Goal: Task Accomplishment & Management: Use online tool/utility

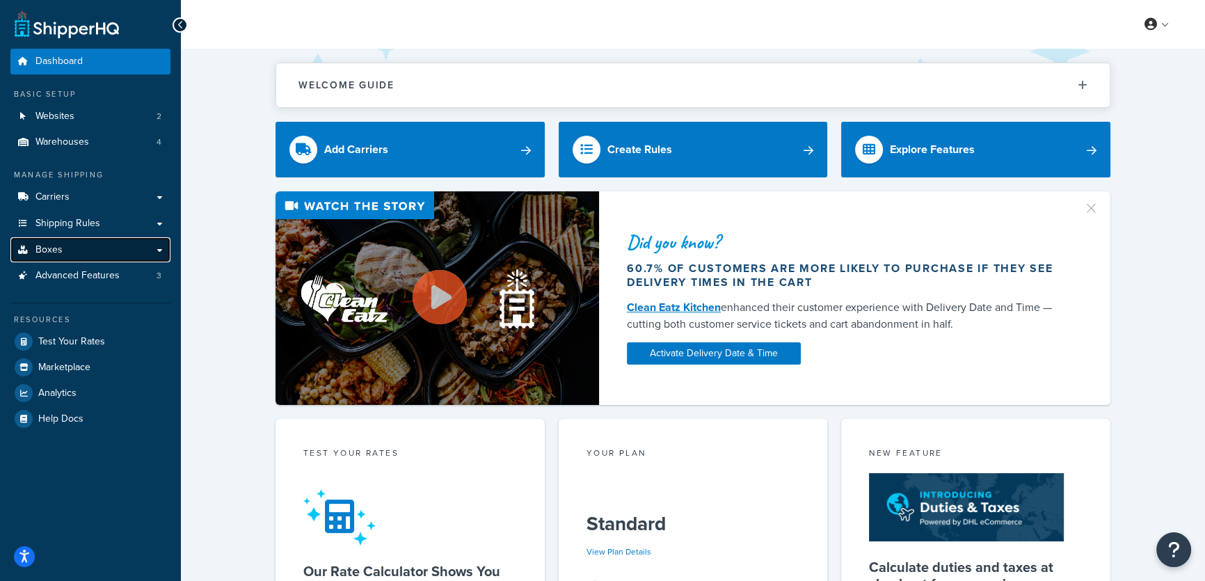
click at [58, 247] on span "Boxes" at bounding box center [48, 250] width 27 height 12
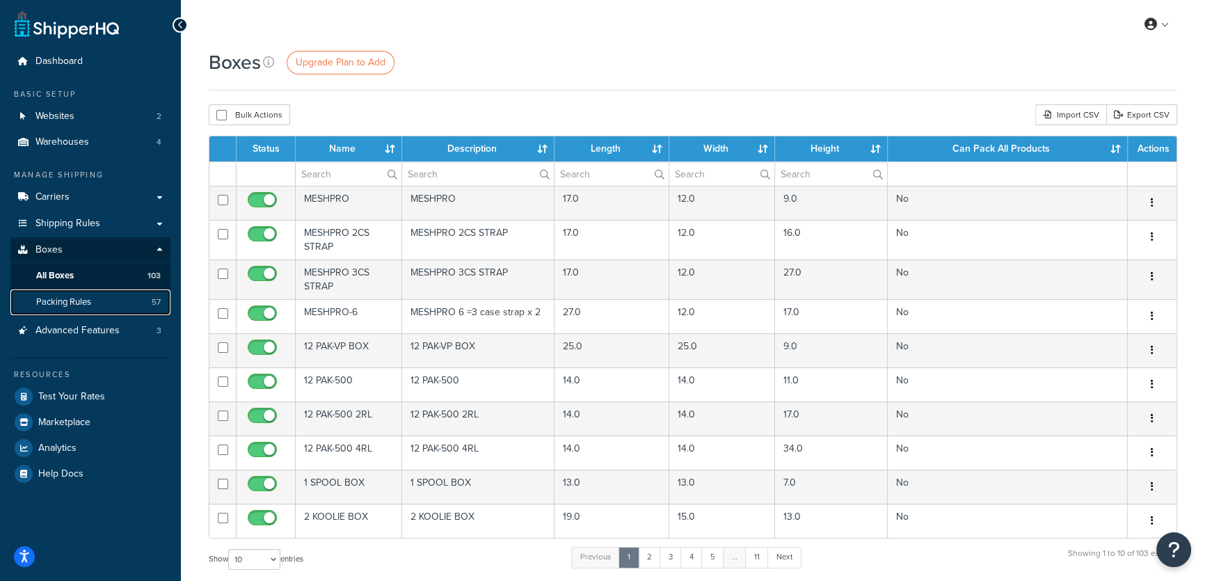
click at [65, 299] on span "Packing Rules" at bounding box center [63, 302] width 55 height 12
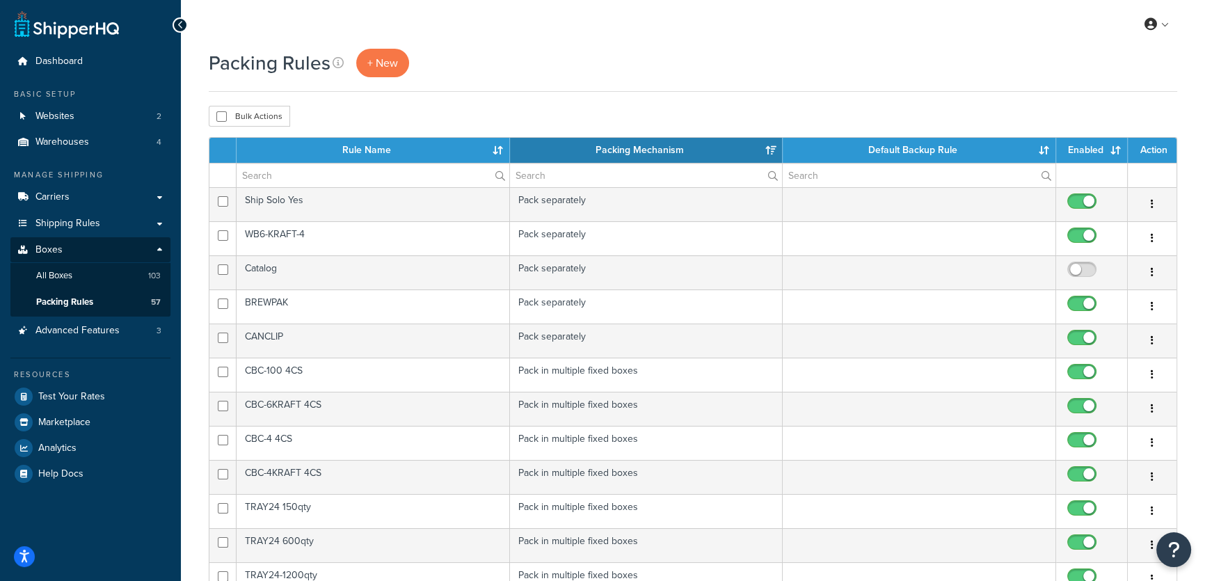
click at [495, 149] on th "Rule Name" at bounding box center [373, 150] width 273 height 25
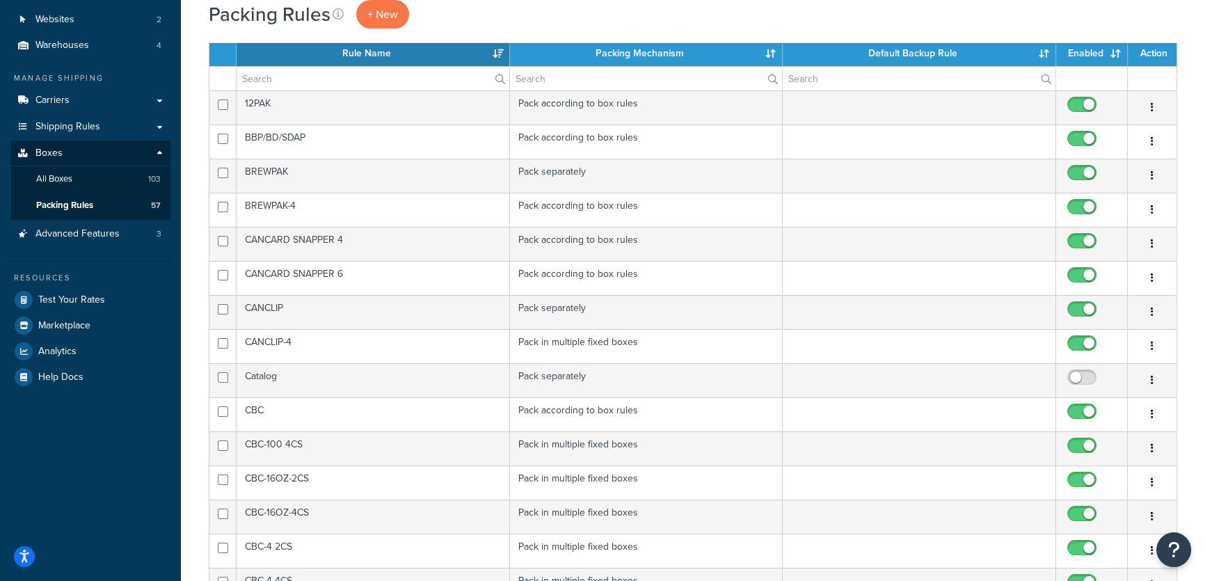
scroll to position [316, 0]
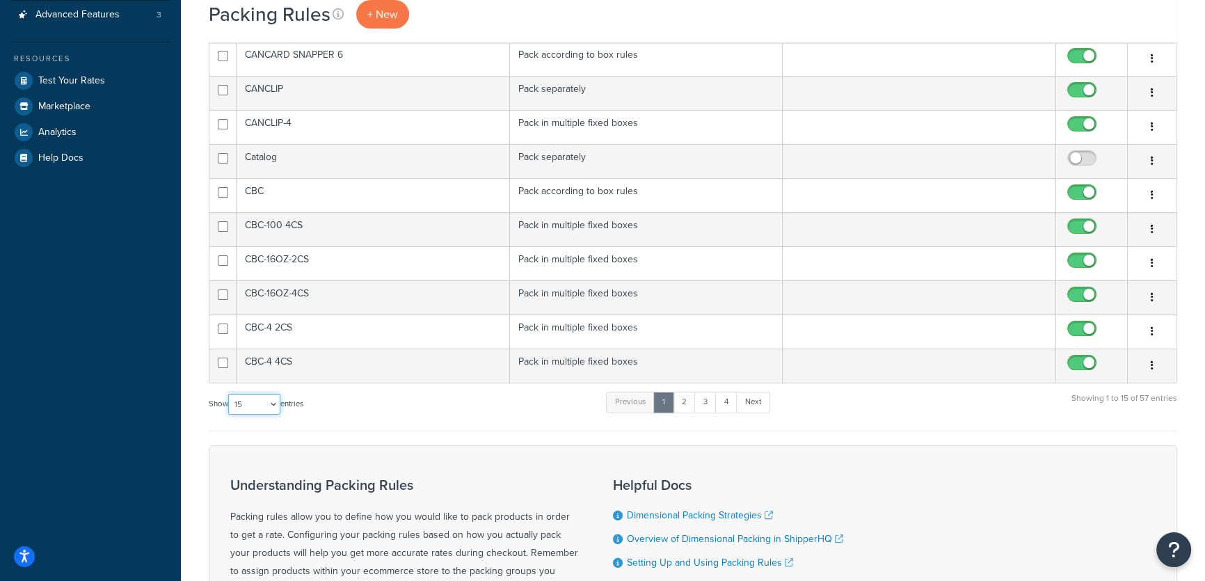
click at [277, 397] on select "10 15 25 50 100" at bounding box center [254, 404] width 52 height 21
select select "100"
click at [230, 415] on select "10 15 25 50 100" at bounding box center [254, 404] width 52 height 21
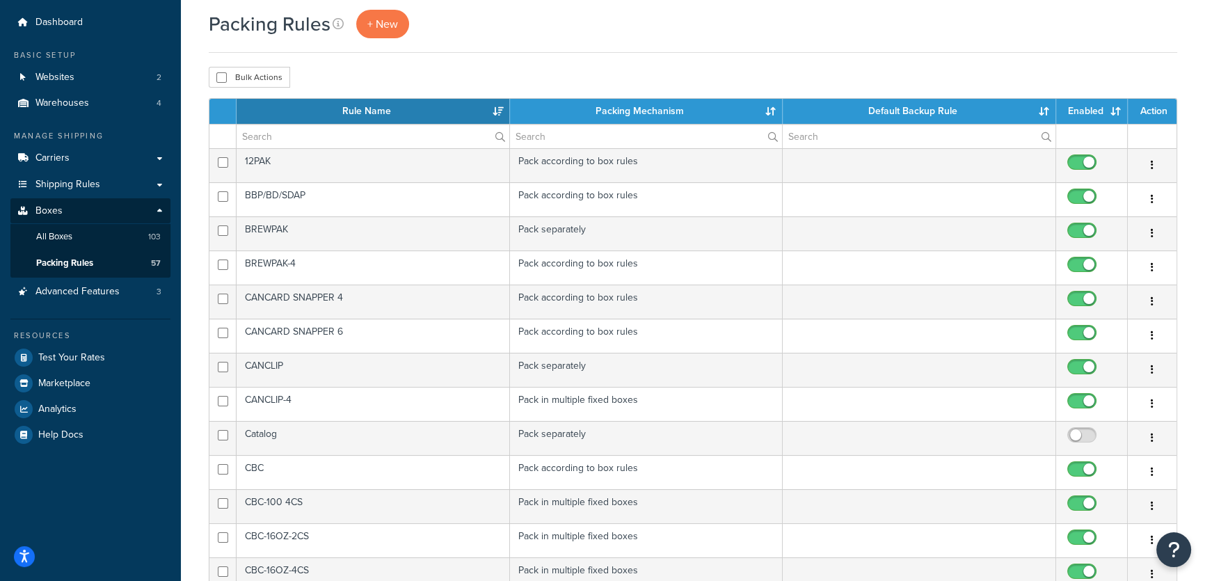
scroll to position [0, 0]
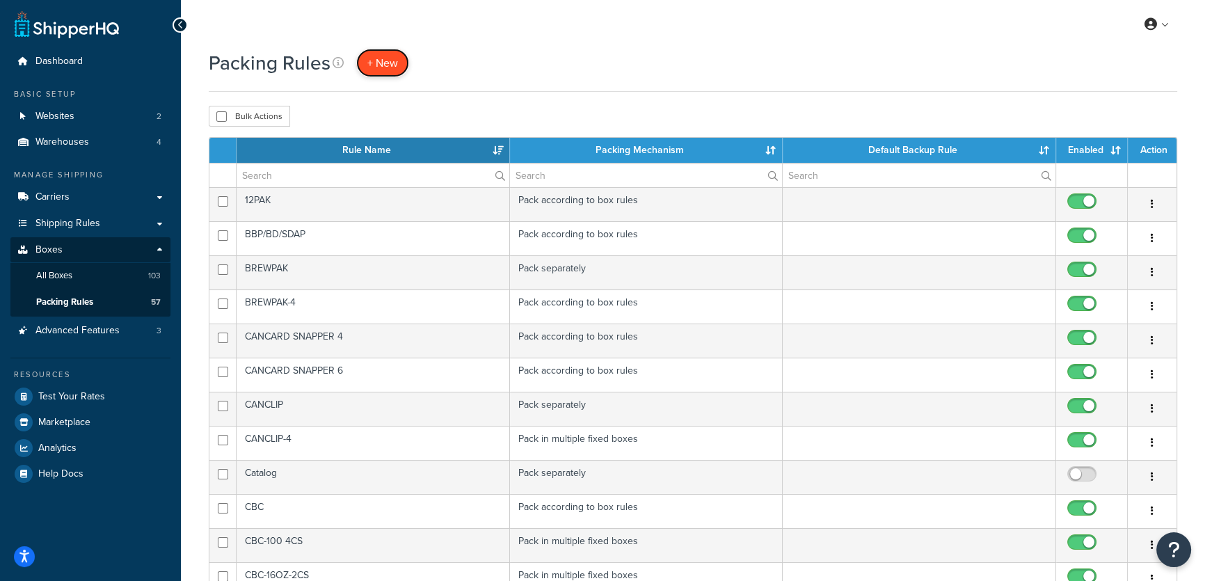
click at [387, 59] on span "+ New" at bounding box center [382, 63] width 31 height 16
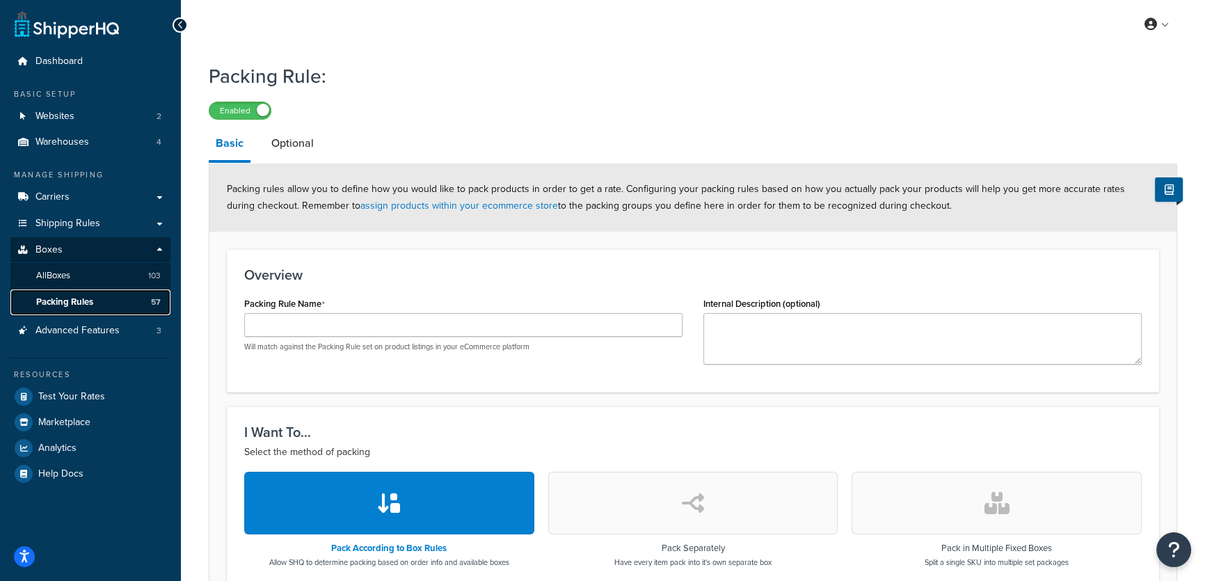
click at [58, 302] on span "Packing Rules" at bounding box center [64, 302] width 57 height 12
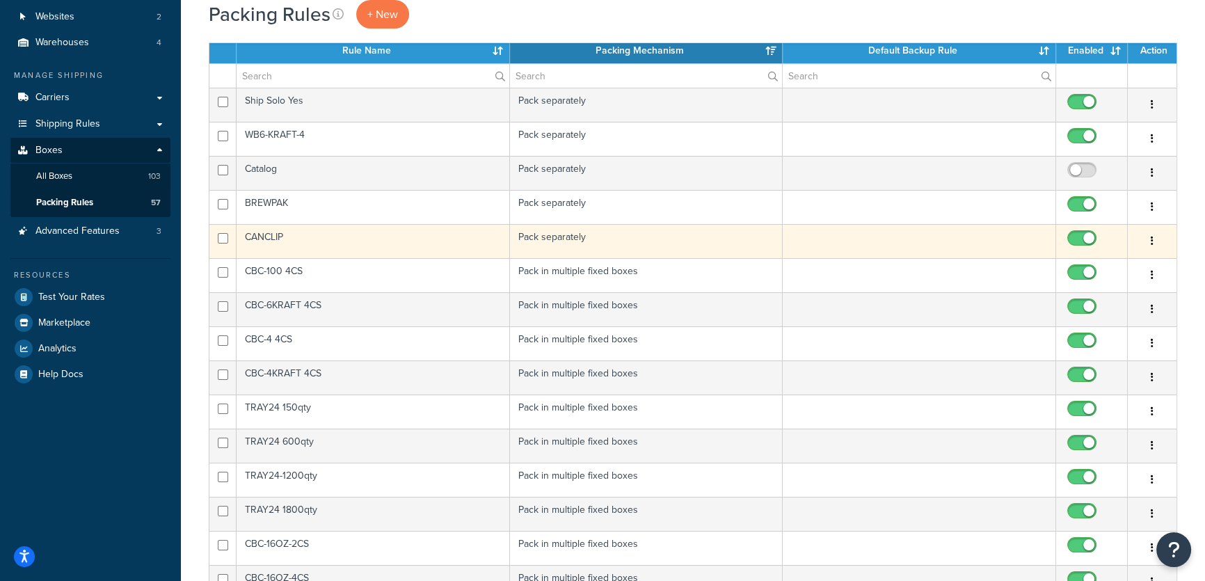
scroll to position [316, 0]
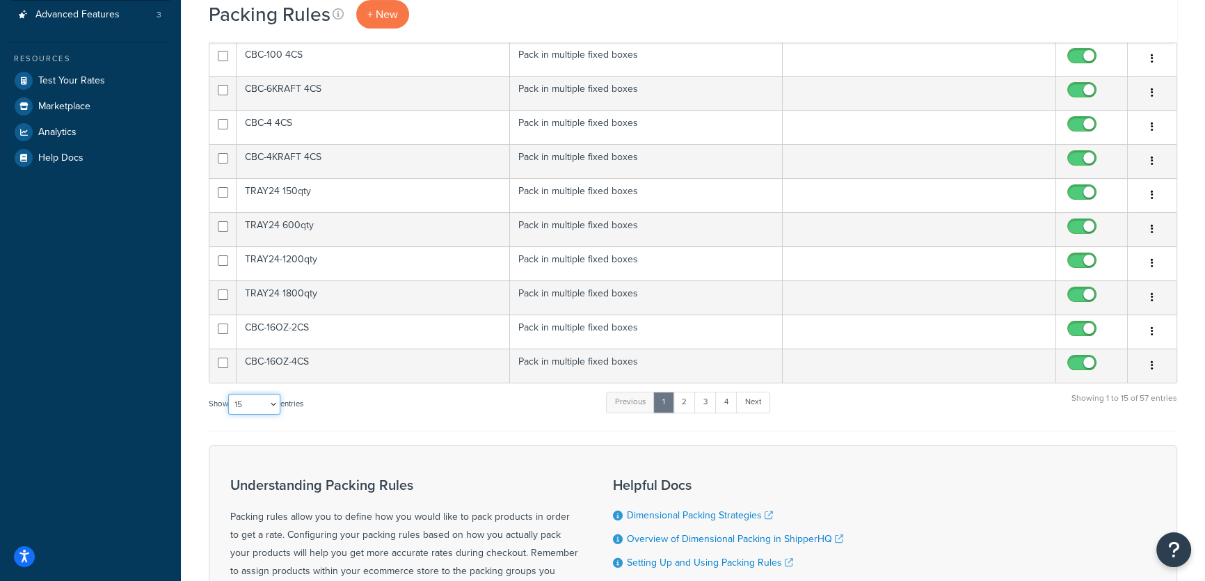
click at [276, 404] on select "10 15 25 50 100" at bounding box center [254, 404] width 52 height 21
select select "100"
click at [230, 415] on select "10 15 25 50 100" at bounding box center [254, 404] width 52 height 21
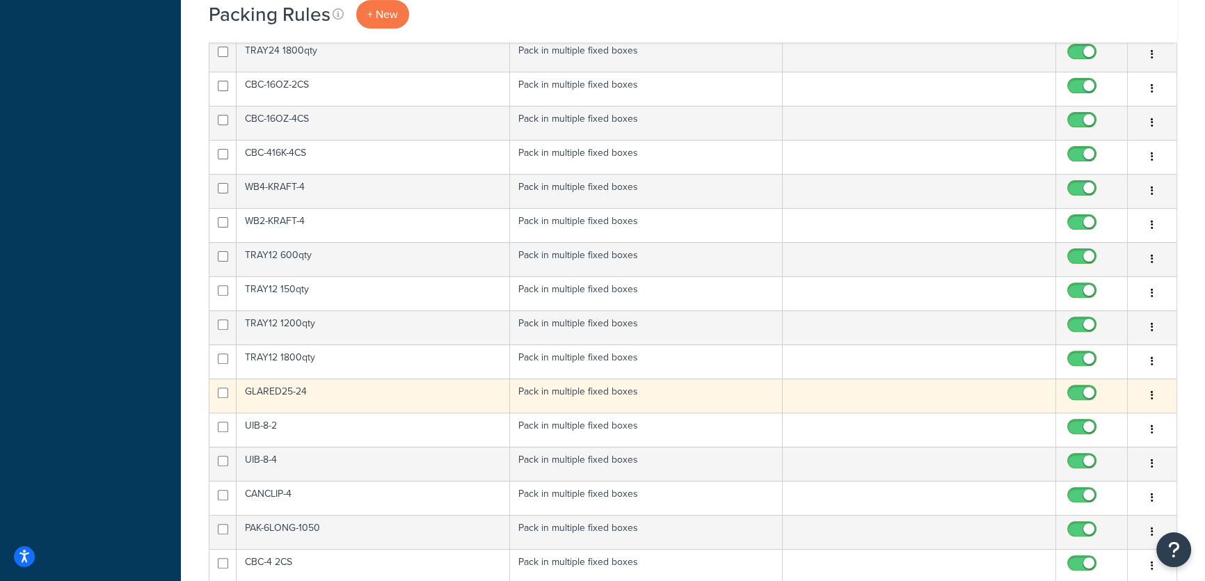
scroll to position [569, 0]
